Goal: Information Seeking & Learning: Check status

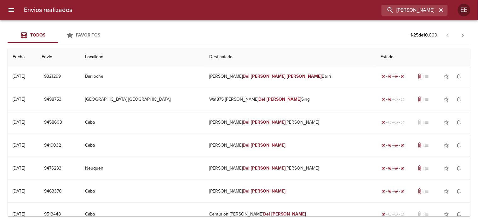
scroll to position [105, 0]
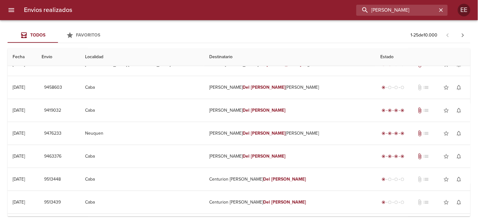
drag, startPoint x: 418, startPoint y: 10, endPoint x: 351, endPoint y: 10, distance: 66.8
click at [351, 10] on div "[PERSON_NAME]" at bounding box center [262, 10] width 371 height 11
paste input "VITTAR [PERSON_NAME] [PERSON_NAME]"
type input "VITTAR [PERSON_NAME] [PERSON_NAME]"
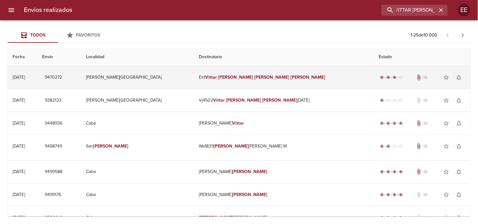
scroll to position [0, 0]
click at [254, 79] on em "[PERSON_NAME]" at bounding box center [271, 77] width 35 height 5
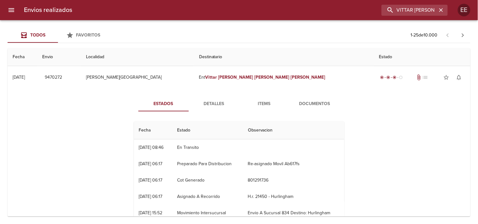
scroll to position [16, 0]
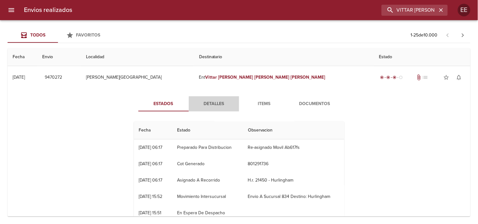
click at [220, 105] on span "Detalles" at bounding box center [214, 104] width 43 height 8
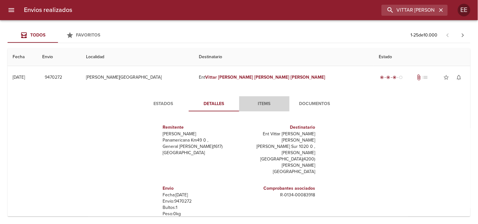
click at [263, 106] on span "Items" at bounding box center [264, 104] width 43 height 8
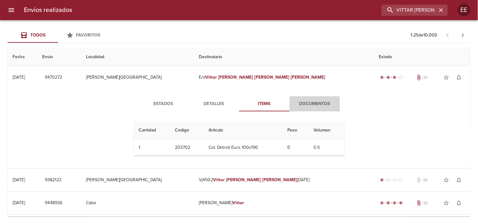
click at [308, 104] on span "Documentos" at bounding box center [314, 104] width 43 height 8
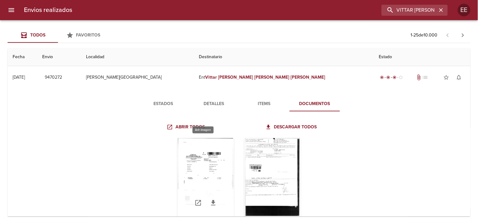
click at [206, 162] on div "Tabla de envíos del cliente" at bounding box center [205, 177] width 57 height 79
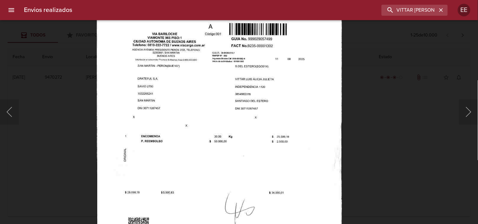
click at [275, 144] on img "Lightbox" at bounding box center [219, 135] width 245 height 350
click at [461, 111] on button "Siguiente" at bounding box center [468, 112] width 19 height 25
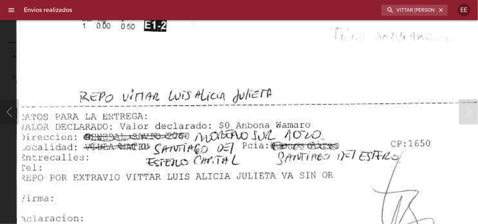
click at [309, 108] on img "Lightbox" at bounding box center [281, 88] width 530 height 761
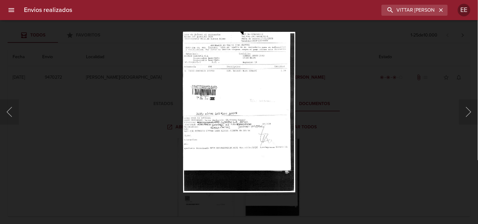
click at [357, 133] on div "Lightbox" at bounding box center [239, 112] width 478 height 224
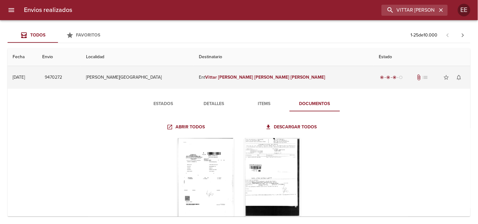
click at [254, 78] on em "[PERSON_NAME]" at bounding box center [271, 77] width 35 height 5
